Goal: Task Accomplishment & Management: Use online tool/utility

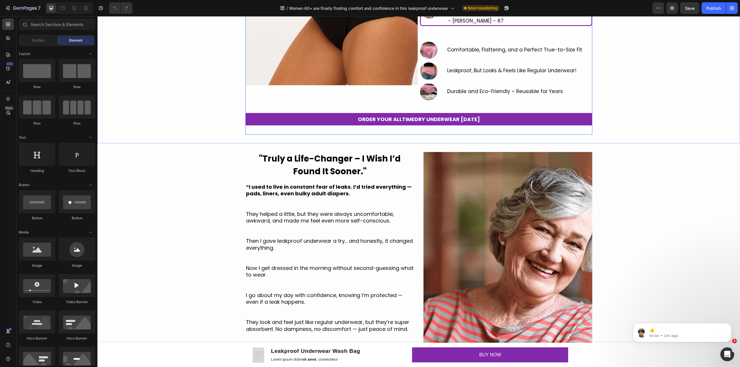
scroll to position [154, 0]
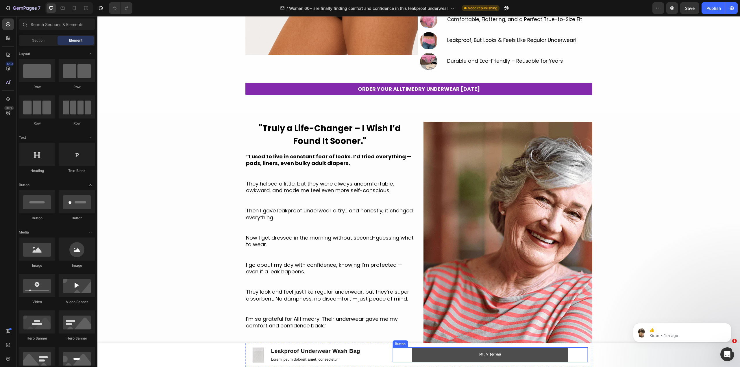
click at [465, 359] on button "BUY NOW" at bounding box center [490, 354] width 156 height 15
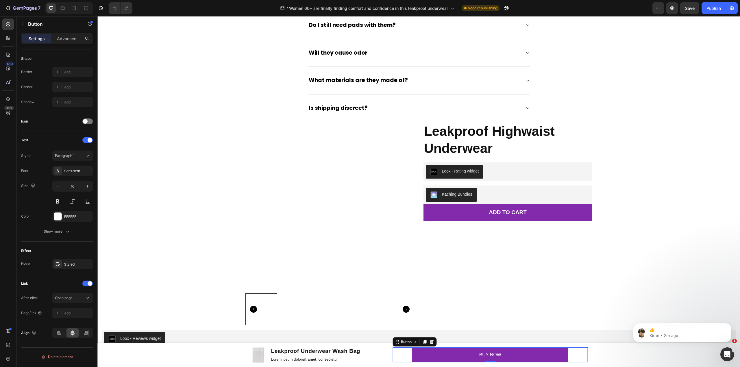
scroll to position [1734, 0]
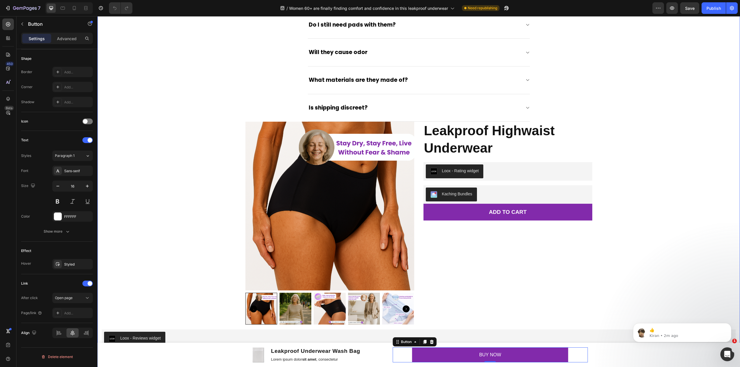
click at [245, 139] on img at bounding box center [329, 206] width 169 height 169
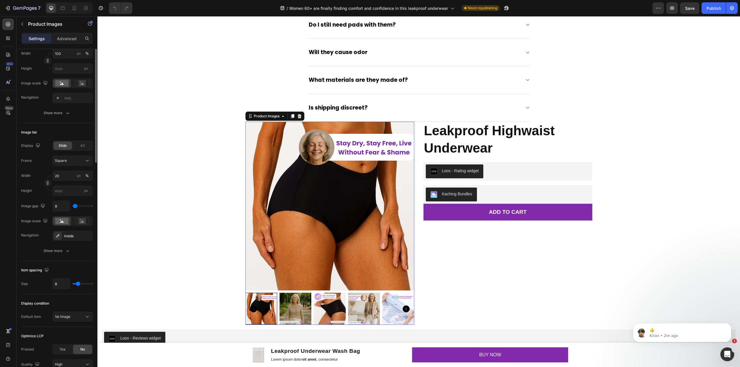
scroll to position [0, 0]
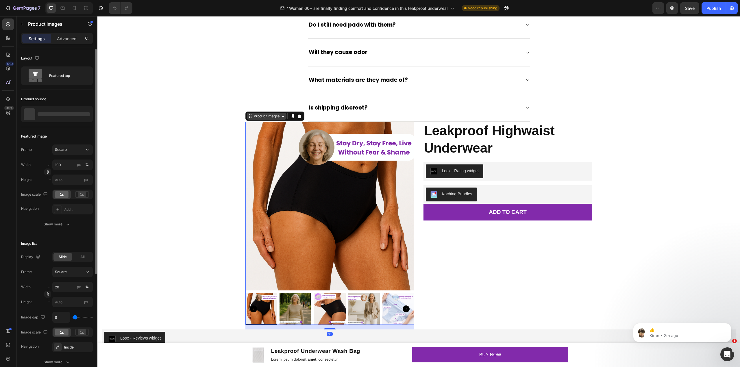
click at [261, 119] on div "Product Images" at bounding box center [267, 116] width 28 height 5
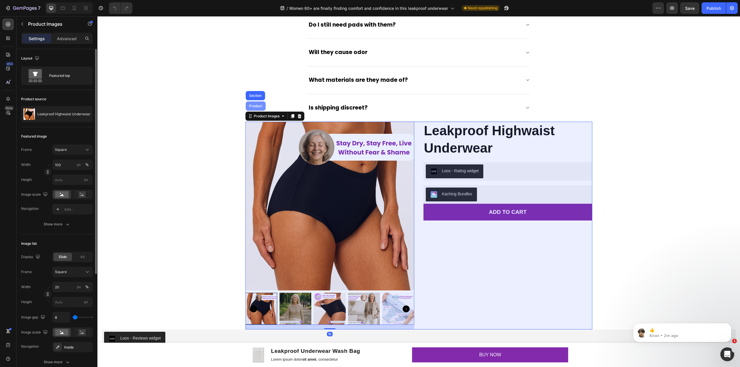
click at [259, 111] on div "Product" at bounding box center [256, 105] width 20 height 9
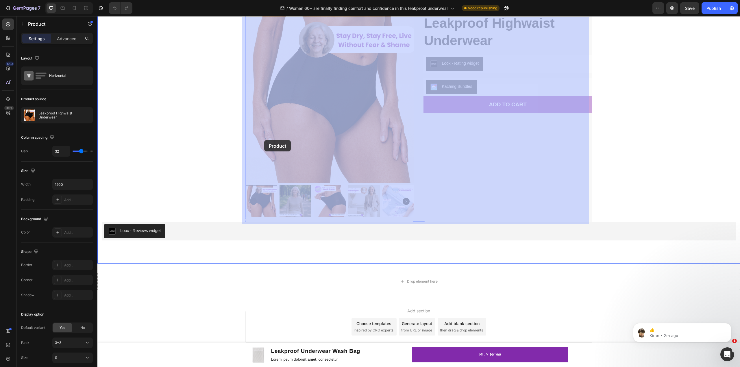
scroll to position [1846, 0]
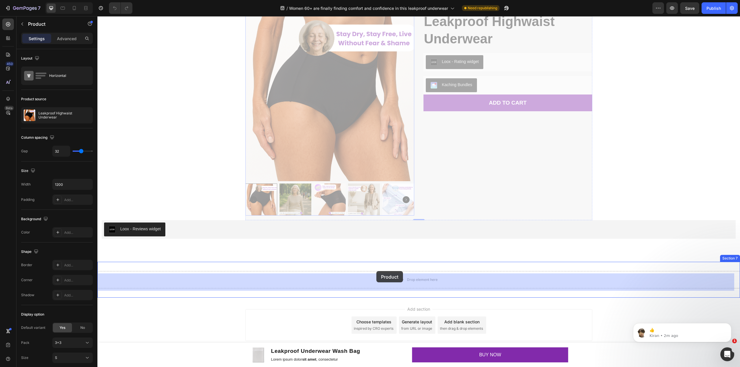
drag, startPoint x: 256, startPoint y: 121, endPoint x: 376, endPoint y: 271, distance: 192.4
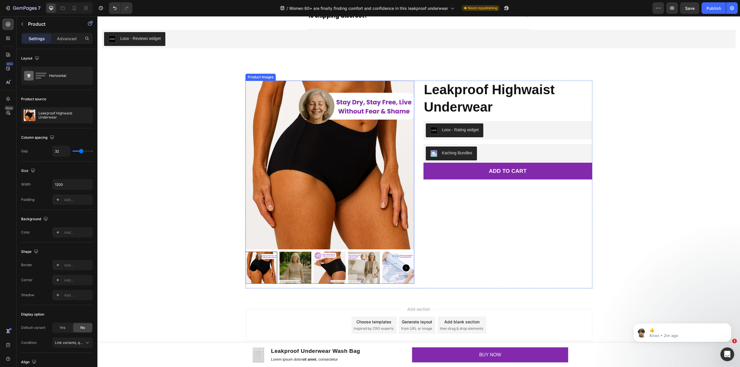
scroll to position [1638, 0]
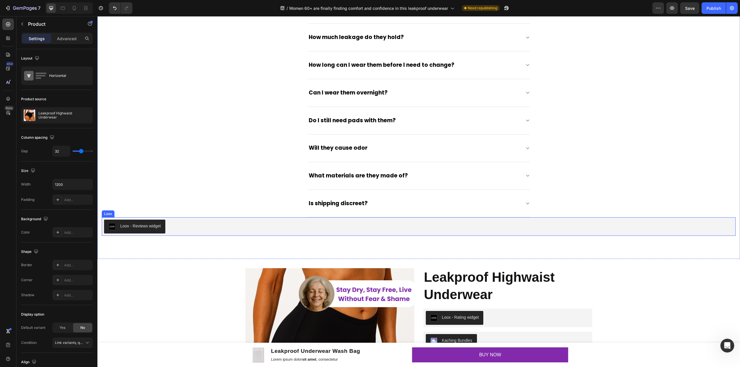
click at [183, 226] on div "Loox - Reviews widget" at bounding box center [418, 227] width 629 height 14
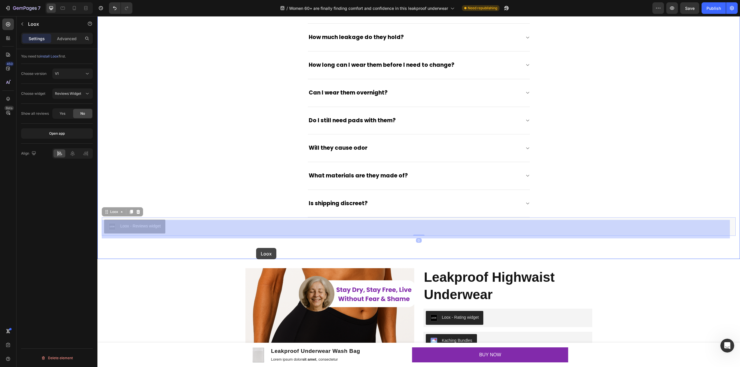
scroll to position [1828, 0]
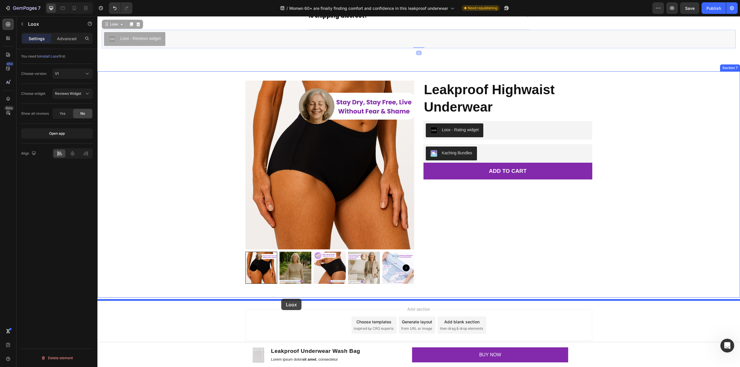
drag, startPoint x: 112, startPoint y: 216, endPoint x: 281, endPoint y: 299, distance: 189.0
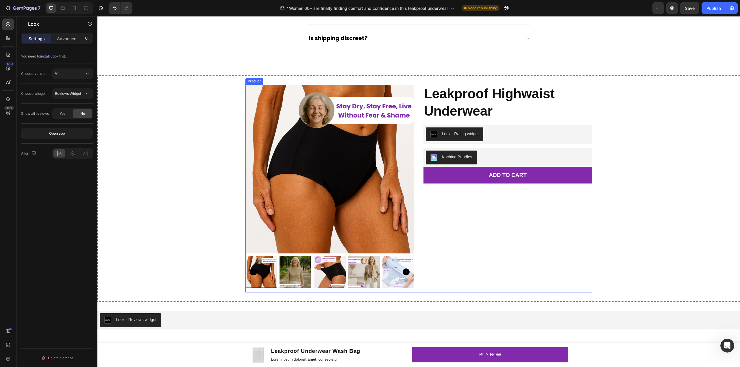
scroll to position [1790, 0]
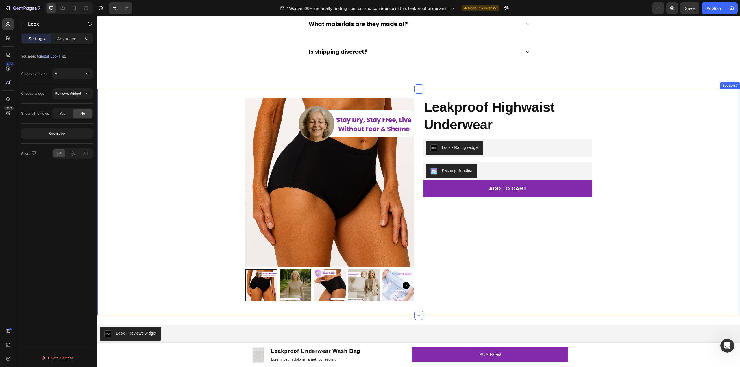
click at [688, 124] on div "Product Images Leakproof Highwaist Underwear Product Title Loox - Rating widget…" at bounding box center [418, 202] width 643 height 208
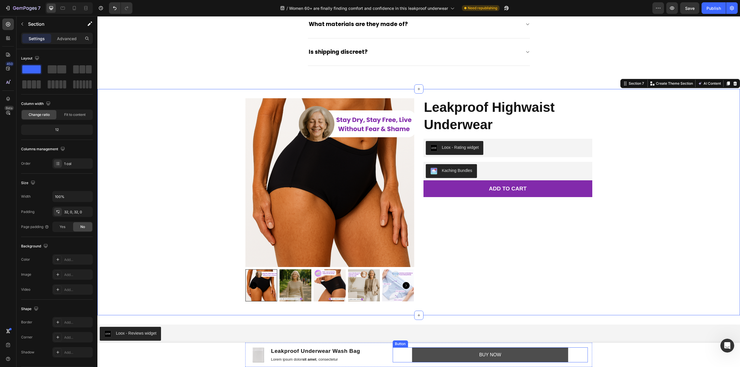
click at [453, 357] on button "BUY NOW" at bounding box center [490, 354] width 156 height 15
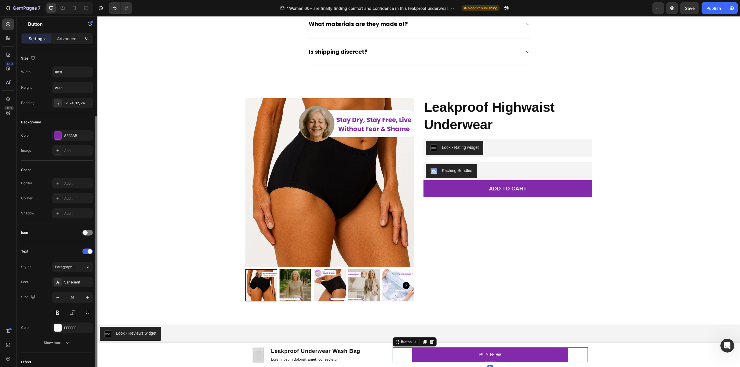
scroll to position [111, 0]
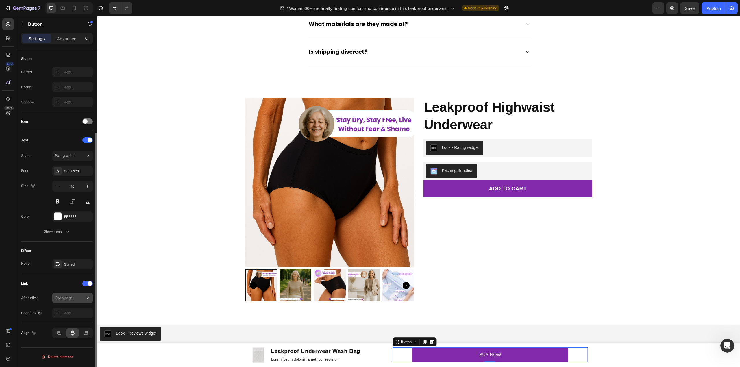
click at [83, 301] on div "Open page" at bounding box center [69, 297] width 29 height 5
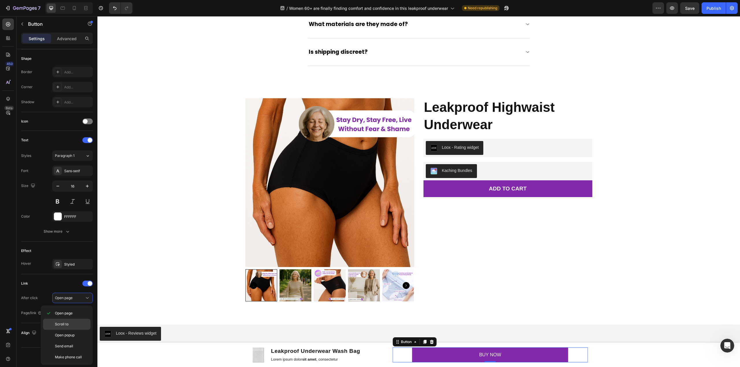
click at [79, 330] on div "Scroll to" at bounding box center [66, 335] width 47 height 11
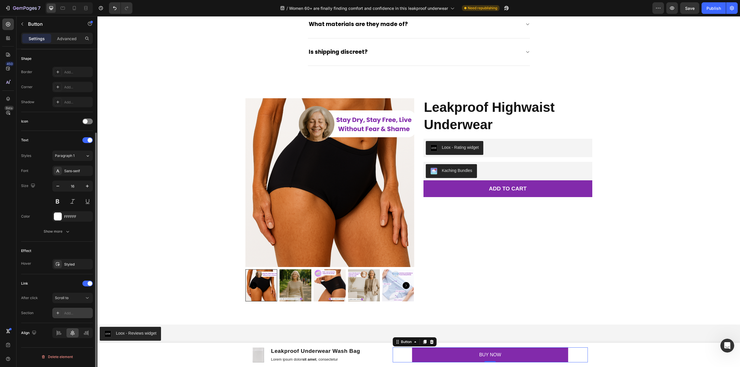
click at [74, 315] on div "Add..." at bounding box center [77, 313] width 27 height 5
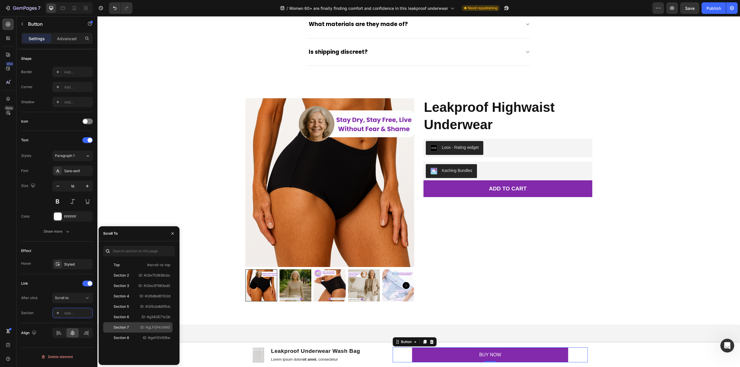
click at [136, 333] on div "Section 7 ID: #gLFGFk0ANS" at bounding box center [137, 338] width 69 height 10
click at [687, 9] on span "Save" at bounding box center [690, 8] width 10 height 5
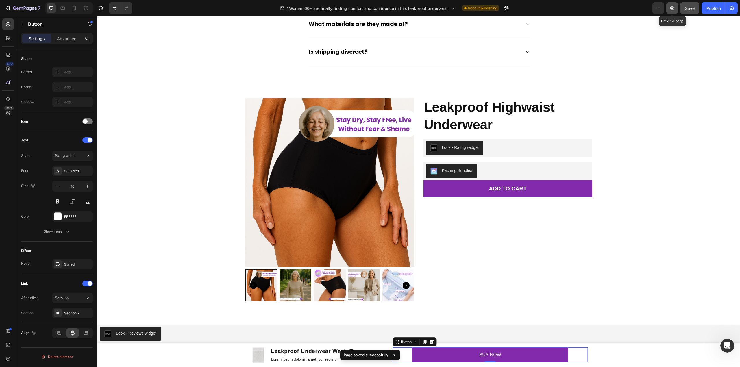
click at [672, 8] on icon "button" at bounding box center [672, 7] width 4 height 3
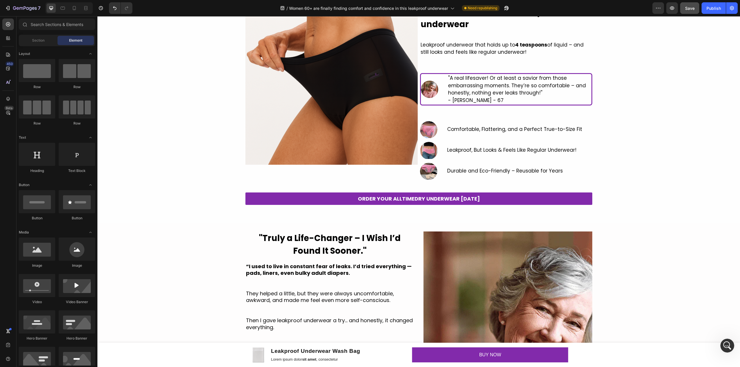
scroll to position [0, 0]
